Goal: Communication & Community: Answer question/provide support

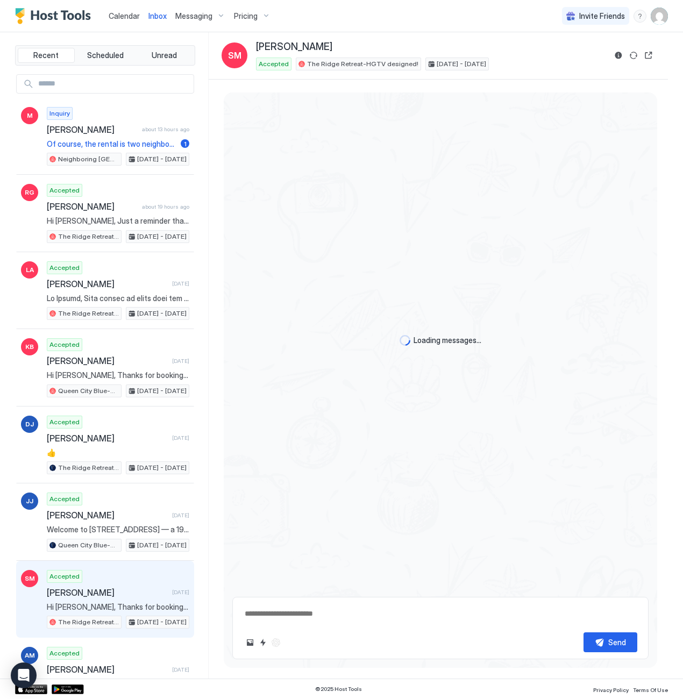
click at [349, 105] on div "Loading messages..." at bounding box center [440, 340] width 433 height 496
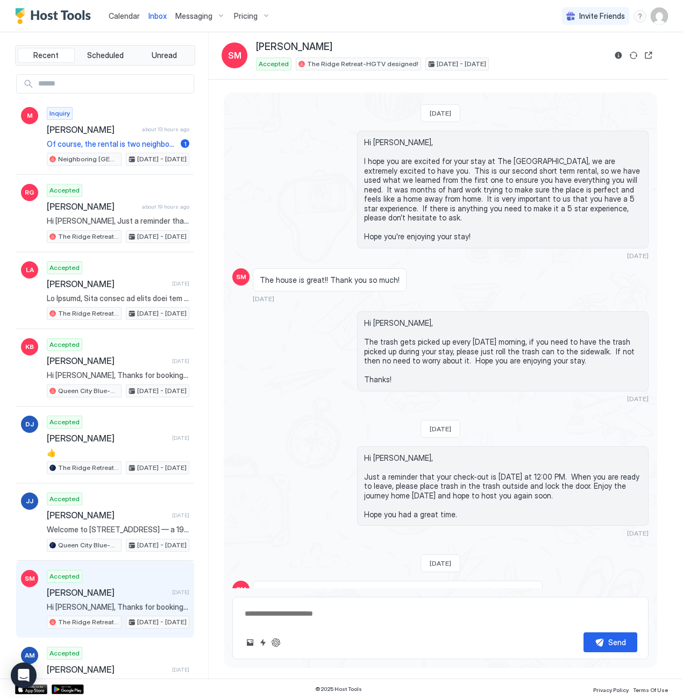
click at [164, 14] on span "Inbox" at bounding box center [157, 15] width 18 height 9
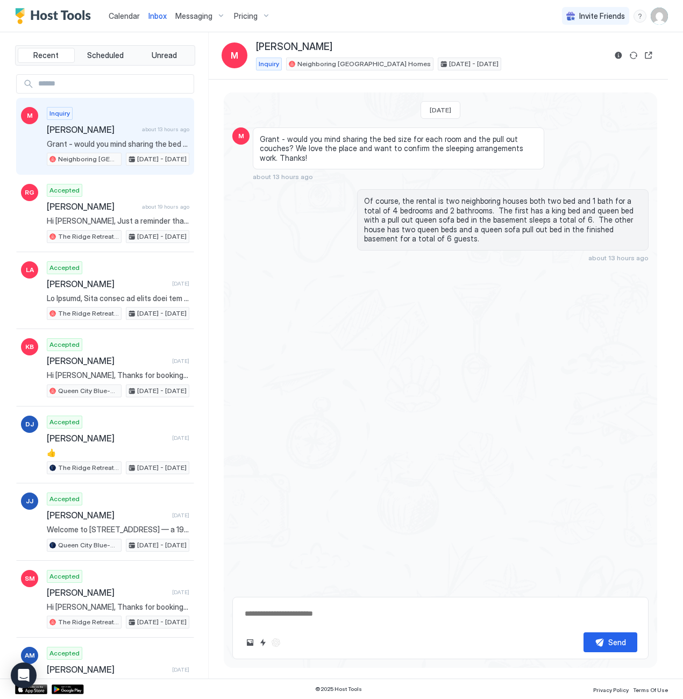
click at [159, 10] on link "Inbox" at bounding box center [157, 15] width 18 height 11
type textarea "*"
